Goal: Task Accomplishment & Management: Manage account settings

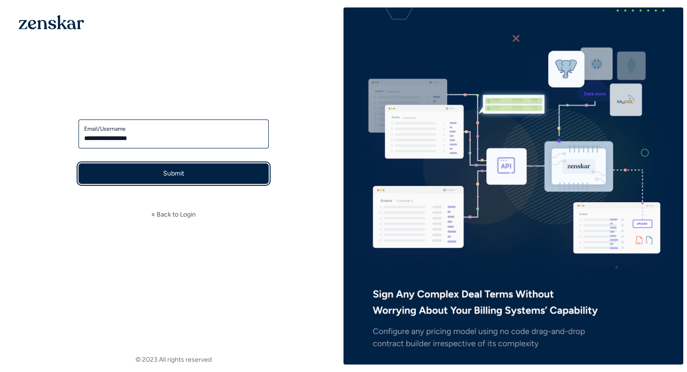
click at [124, 172] on button "Submit" at bounding box center [173, 174] width 190 height 21
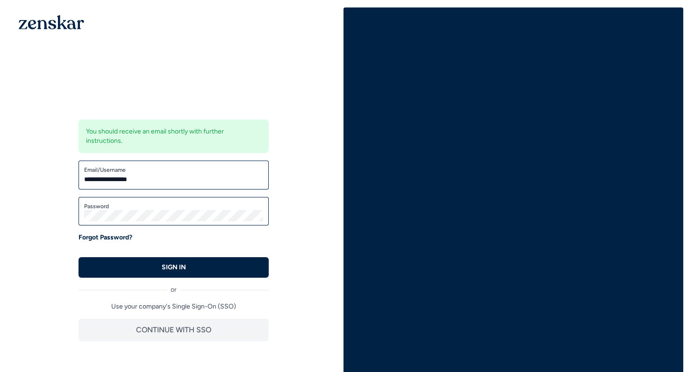
click at [204, 235] on div "Forgot Password?" at bounding box center [173, 237] width 190 height 9
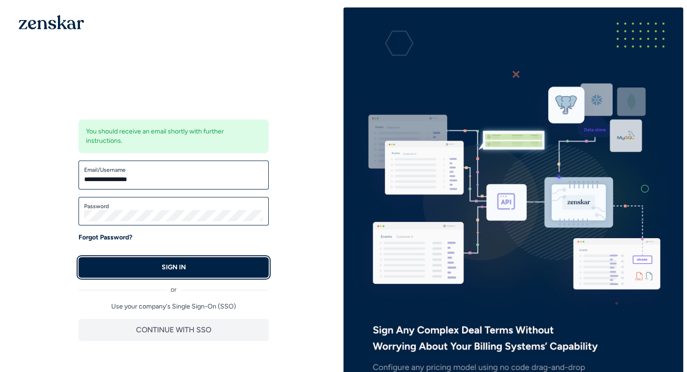
click at [116, 266] on button "SIGN IN" at bounding box center [173, 267] width 190 height 21
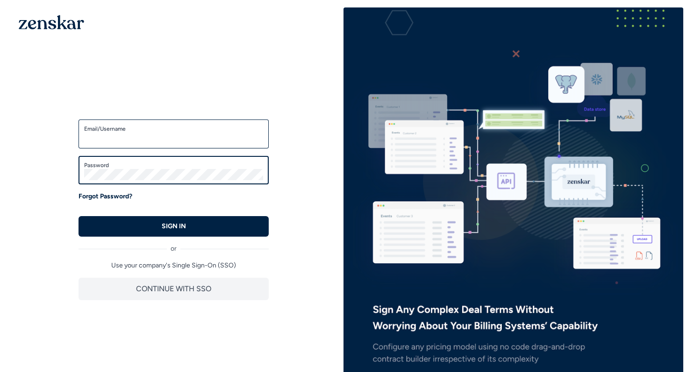
click at [78, 216] on button "SIGN IN" at bounding box center [173, 226] width 190 height 21
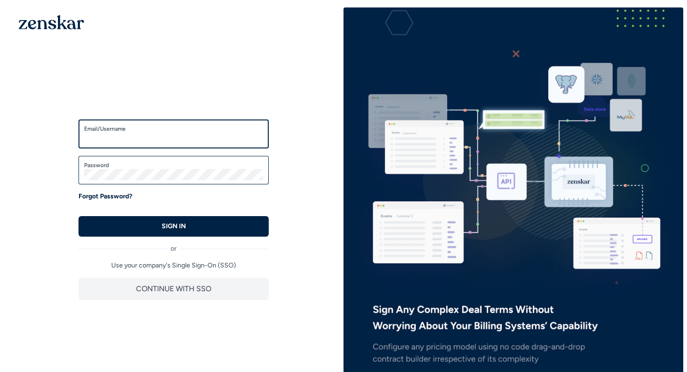
click at [107, 139] on input "Email/Username" at bounding box center [173, 138] width 179 height 11
click at [193, 140] on input "Email/Username" at bounding box center [173, 138] width 179 height 11
type input "**********"
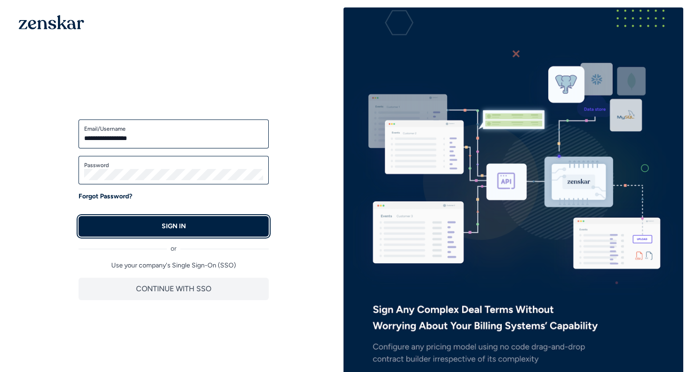
click at [197, 224] on button "SIGN IN" at bounding box center [173, 226] width 190 height 21
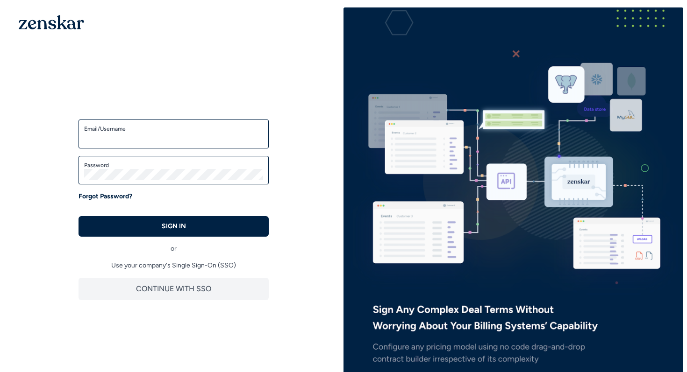
click at [139, 140] on input "Email/Username" at bounding box center [173, 138] width 179 height 11
type input "**********"
click at [78, 216] on button "SIGN IN" at bounding box center [173, 226] width 190 height 21
